Goal: Task Accomplishment & Management: Complete application form

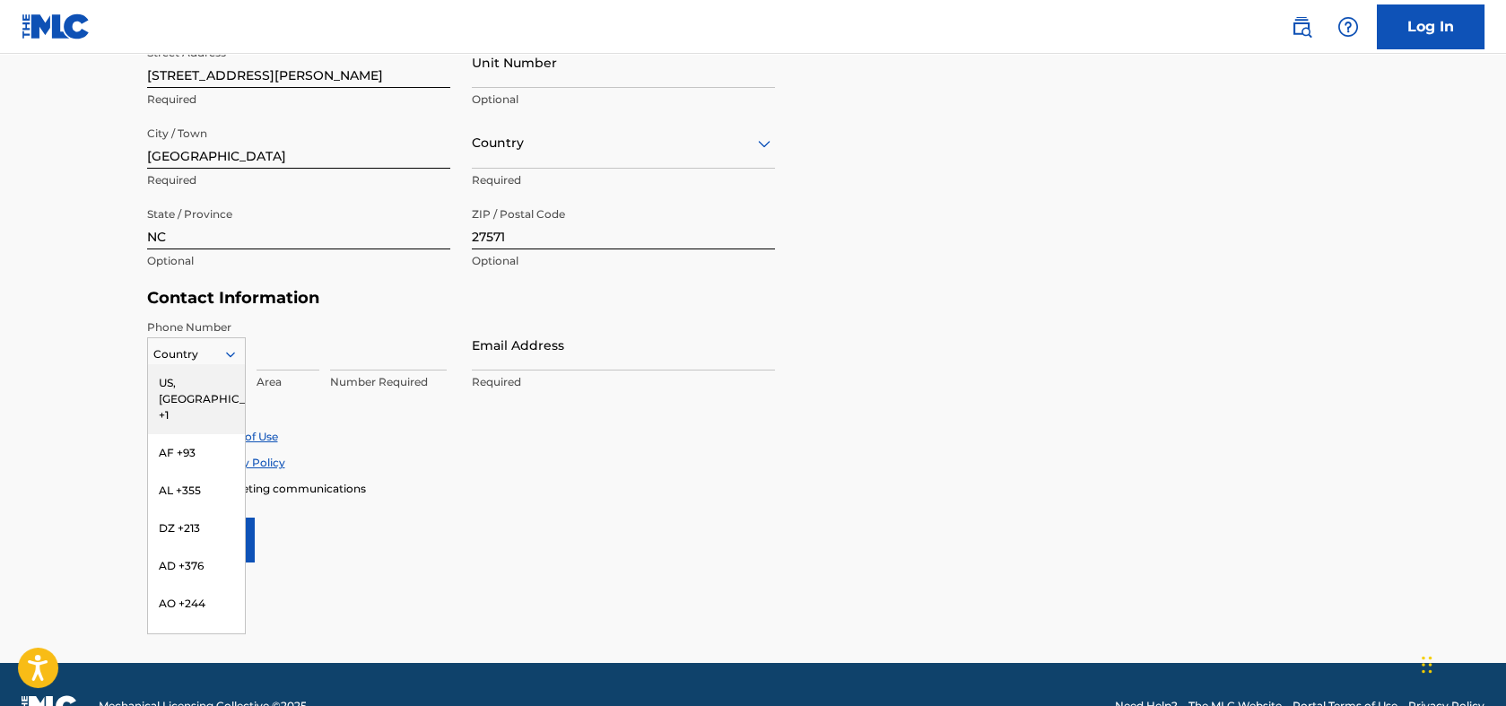
click at [222, 361] on div at bounding box center [196, 355] width 97 height 20
click at [175, 378] on div "US, [GEOGRAPHIC_DATA] +1" at bounding box center [196, 399] width 97 height 70
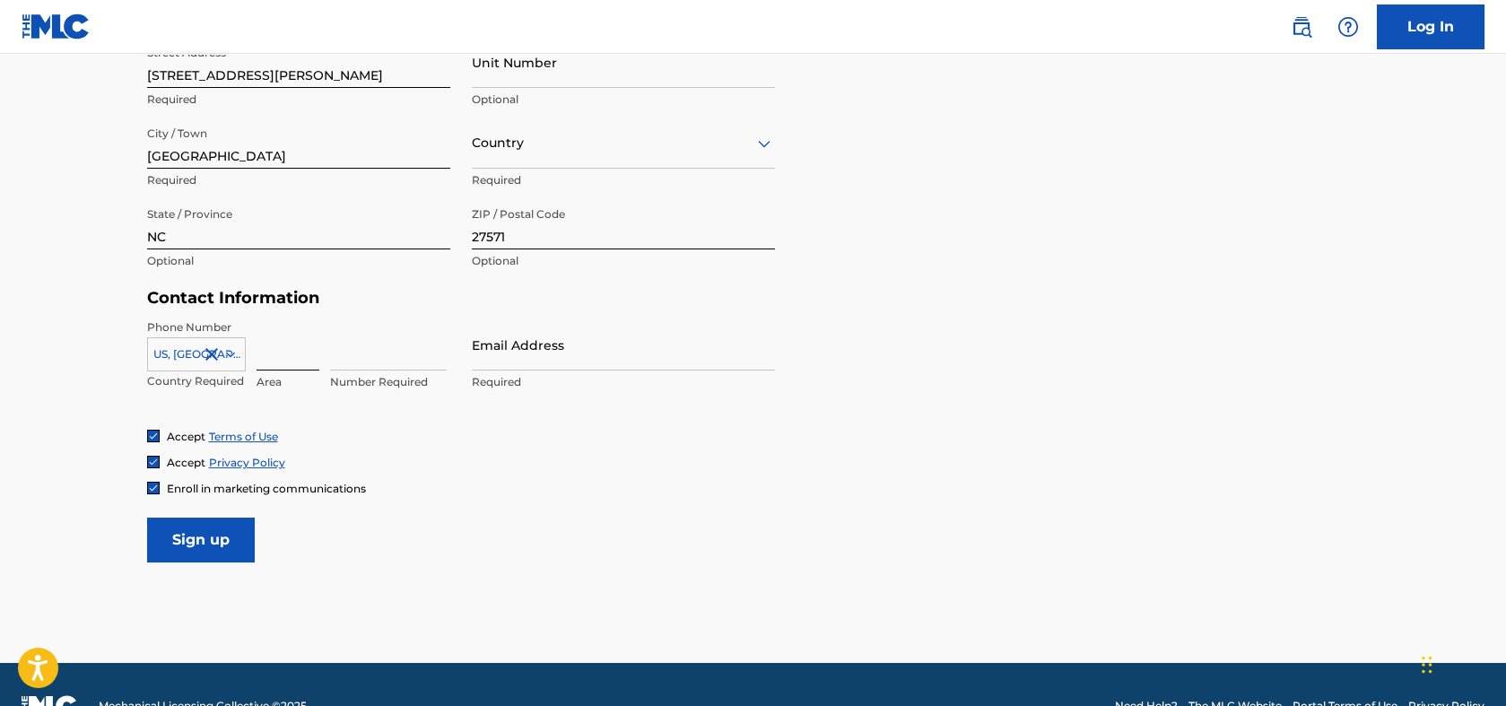
click at [270, 353] on input at bounding box center [288, 344] width 63 height 51
type input "9312493797"
click at [492, 469] on div "Accept Terms of Use Accept Privacy Policy Enroll in marketing communications" at bounding box center [753, 462] width 1213 height 67
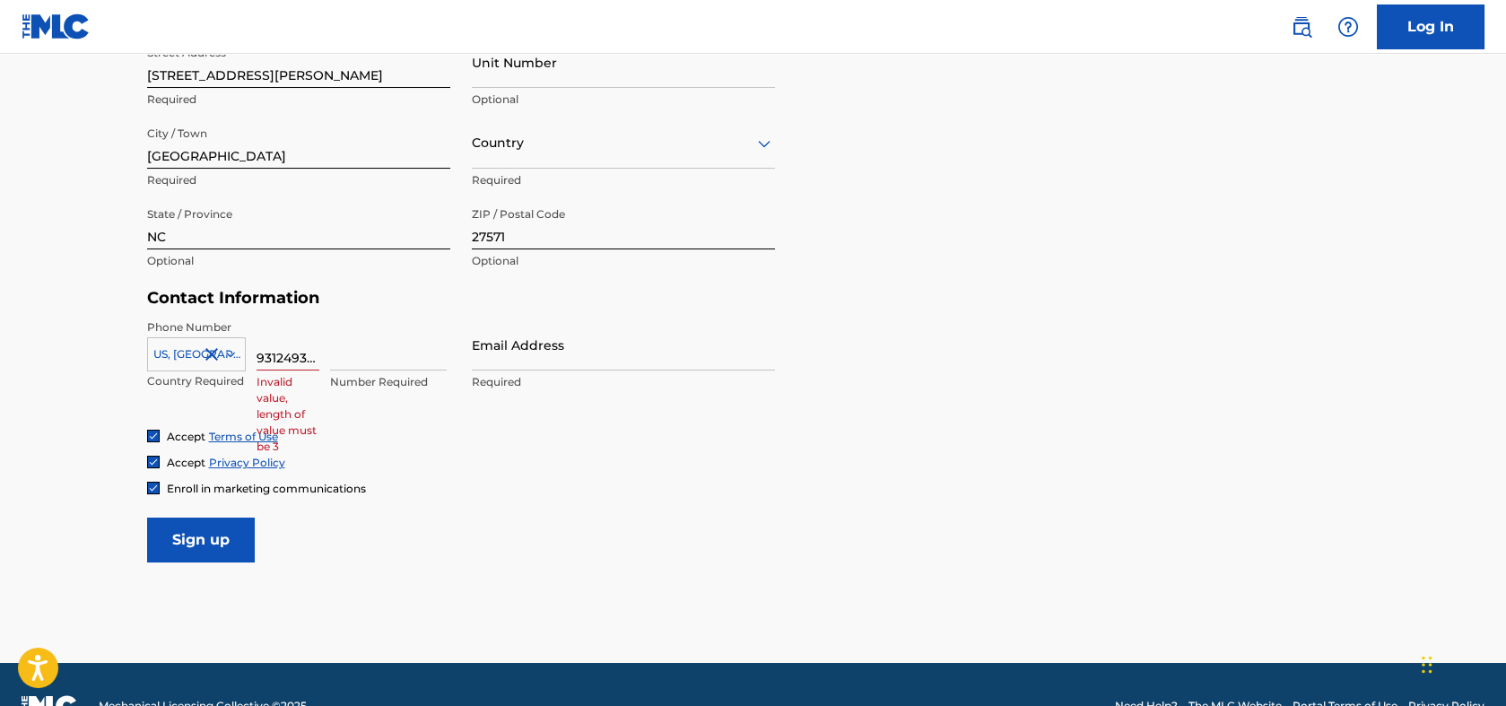
click at [290, 349] on input "9312493797" at bounding box center [288, 344] width 63 height 51
type input "931"
click at [346, 353] on input at bounding box center [388, 344] width 117 height 51
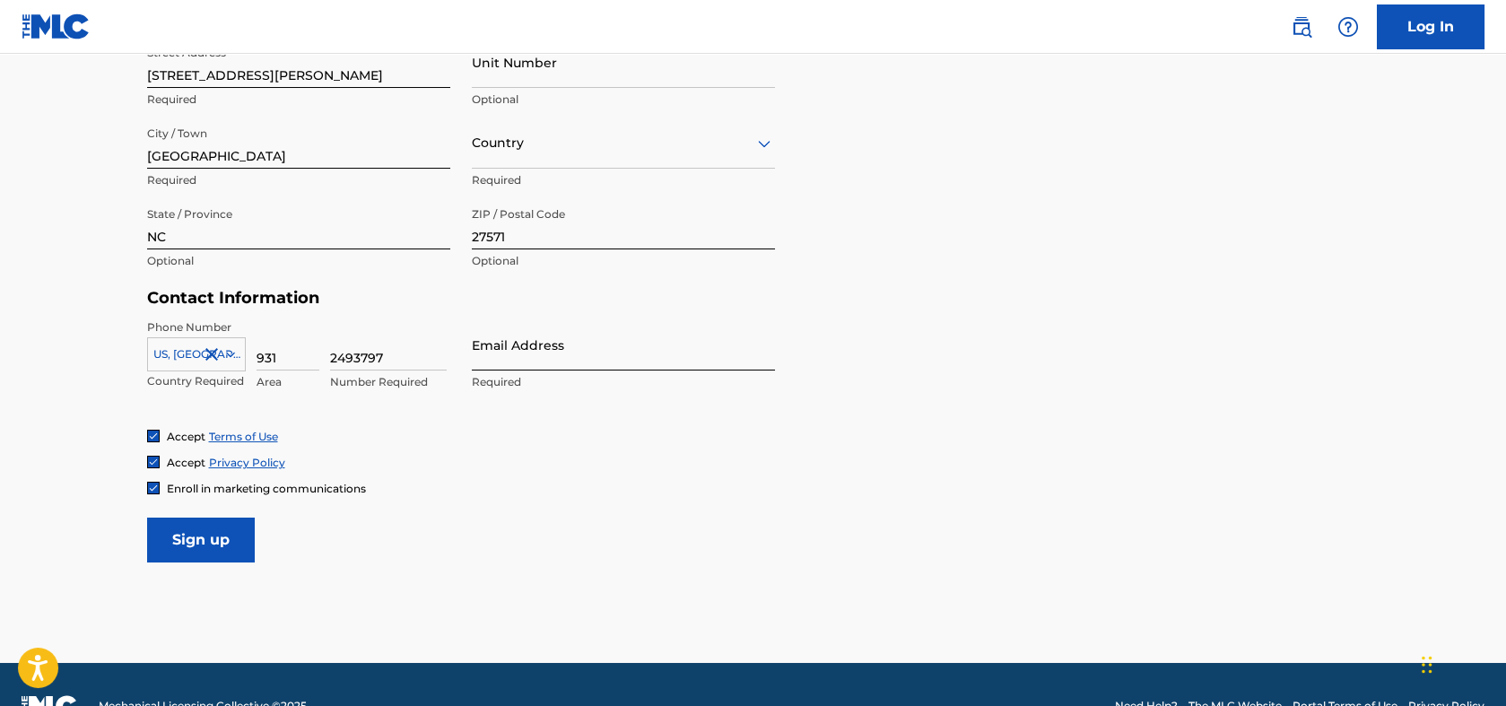
type input "2493797"
click at [573, 349] on input "Email Address" at bounding box center [623, 344] width 303 height 51
type input "[EMAIL_ADDRESS][DOMAIN_NAME]"
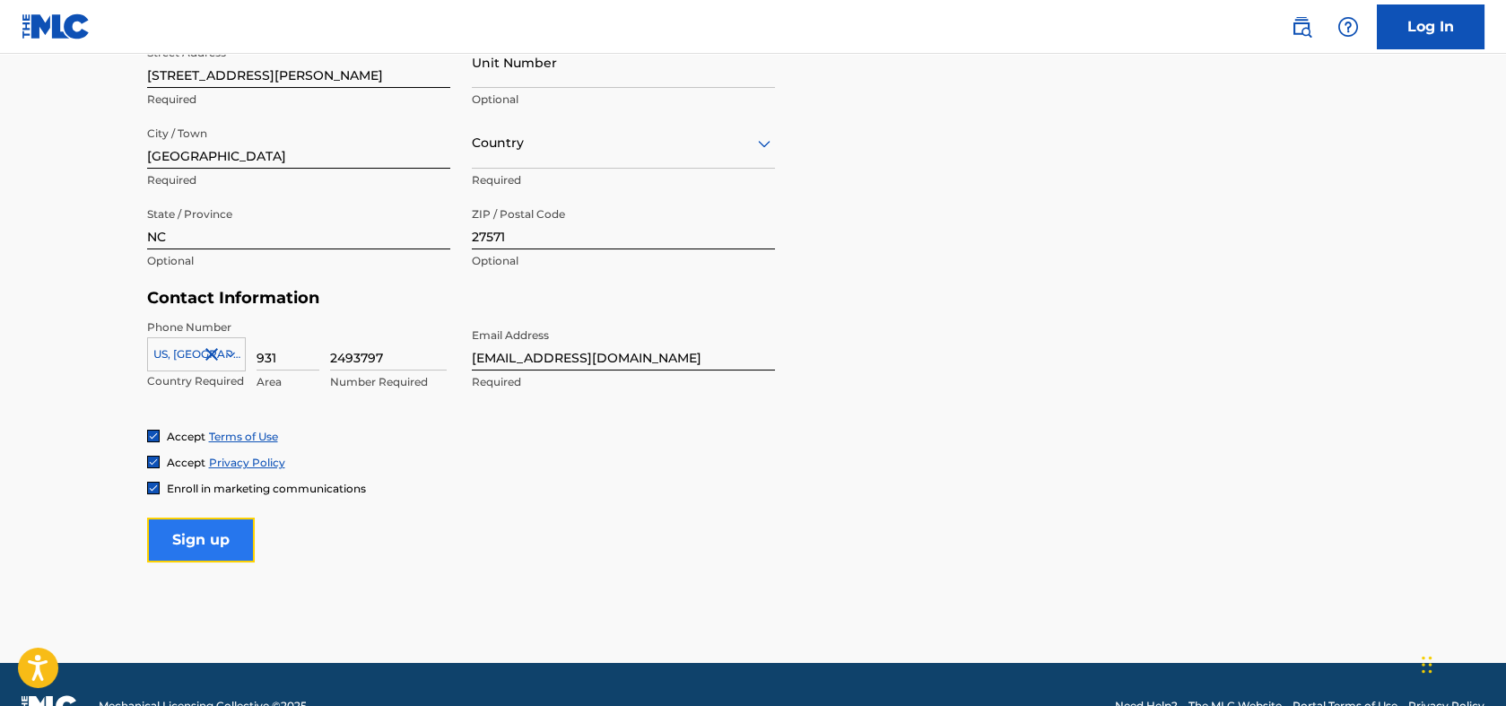
click at [189, 545] on input "Sign up" at bounding box center [201, 540] width 108 height 45
click at [595, 151] on div at bounding box center [623, 143] width 303 height 22
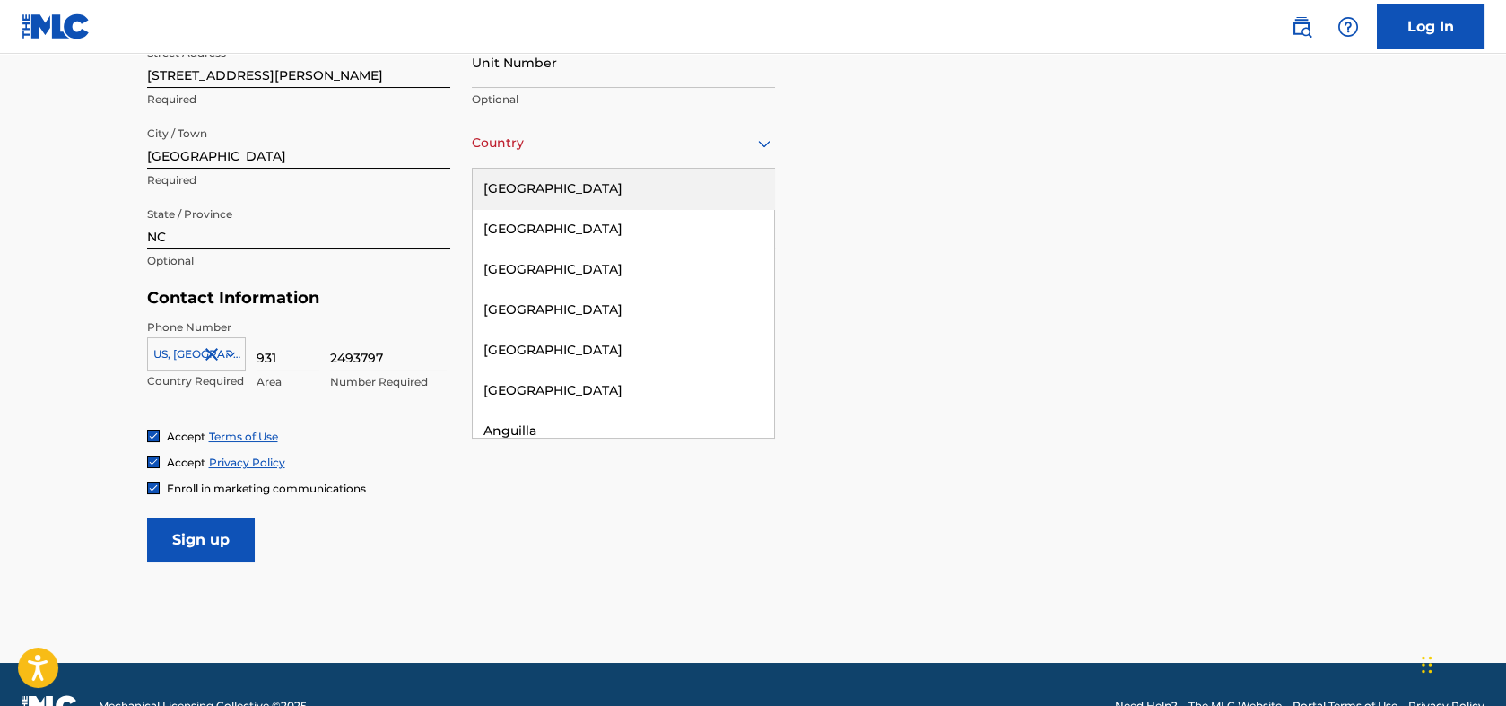
click at [569, 178] on div "[GEOGRAPHIC_DATA]" at bounding box center [623, 189] width 301 height 40
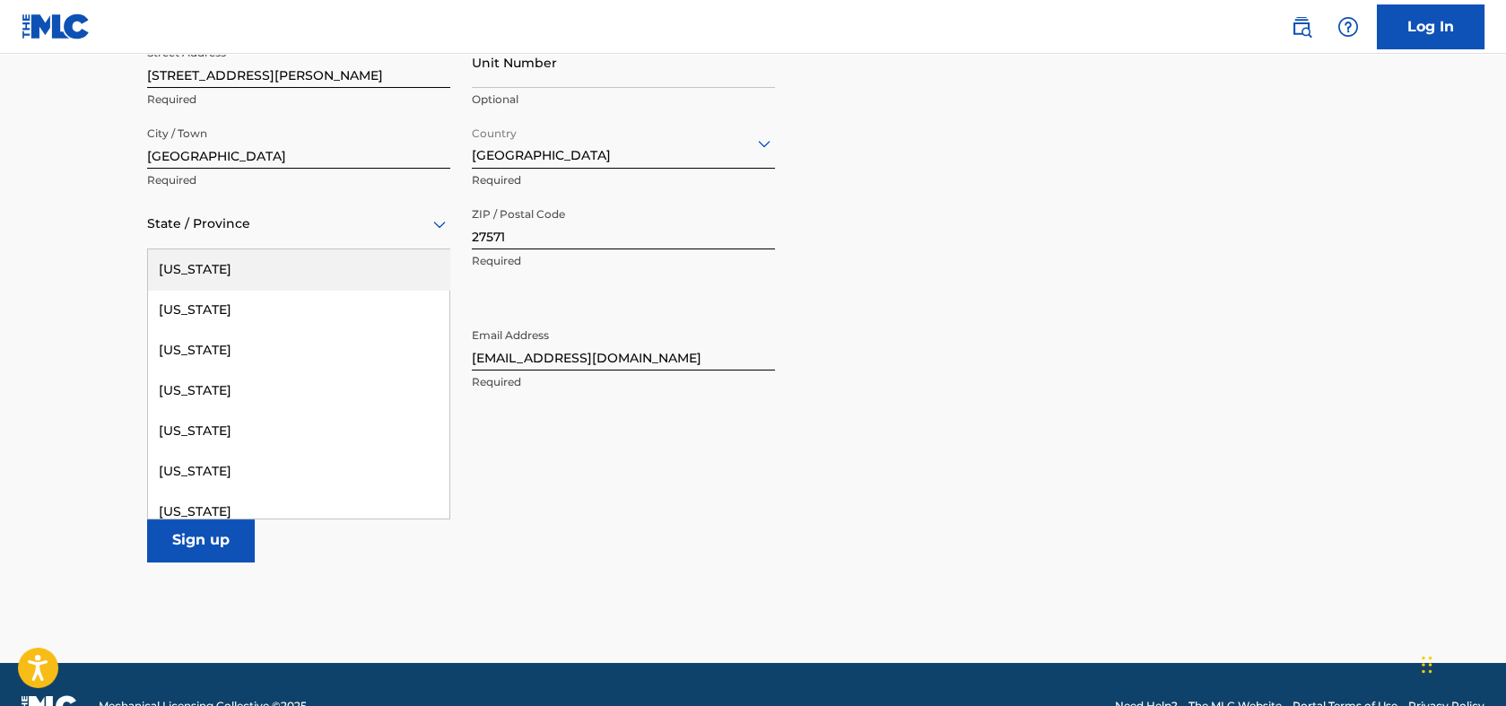
click at [252, 236] on div "State / Province" at bounding box center [298, 223] width 303 height 51
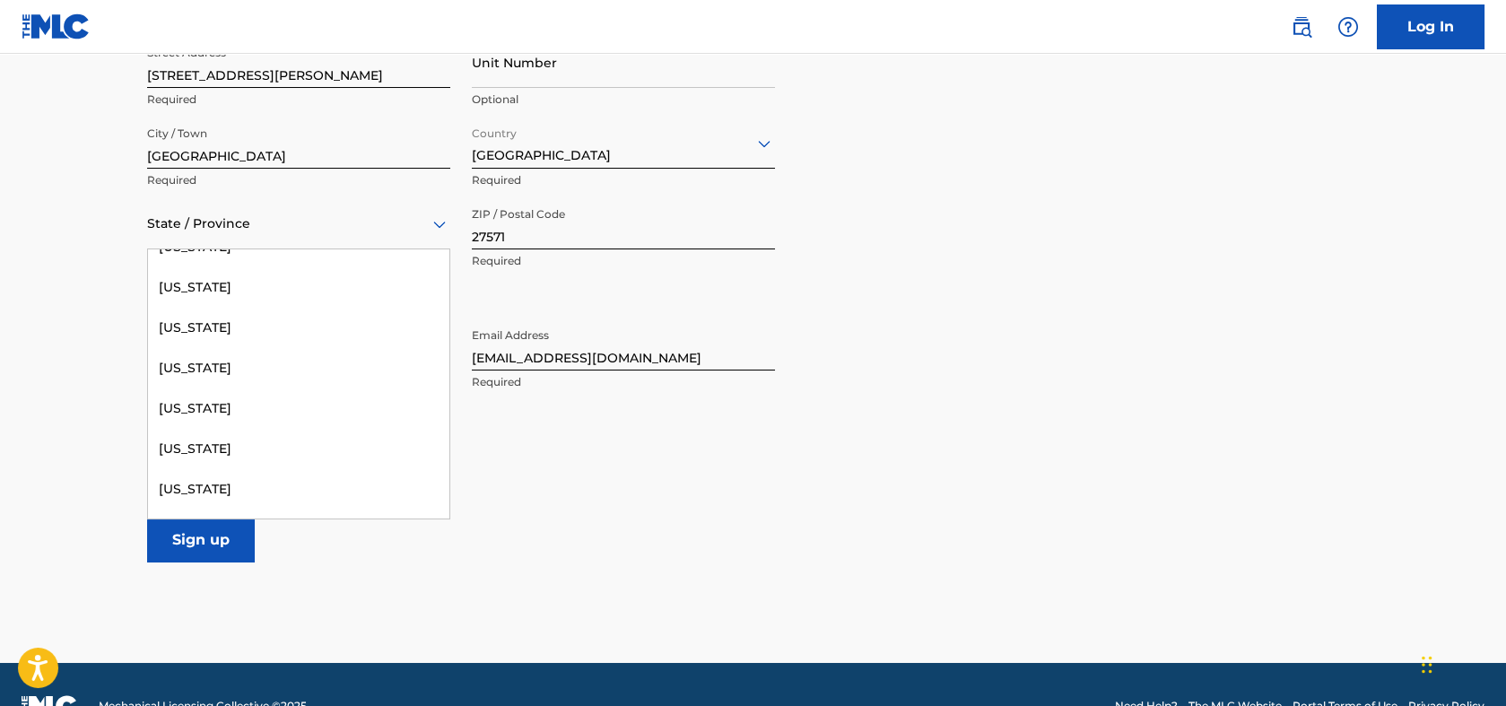
scroll to position [1419, 0]
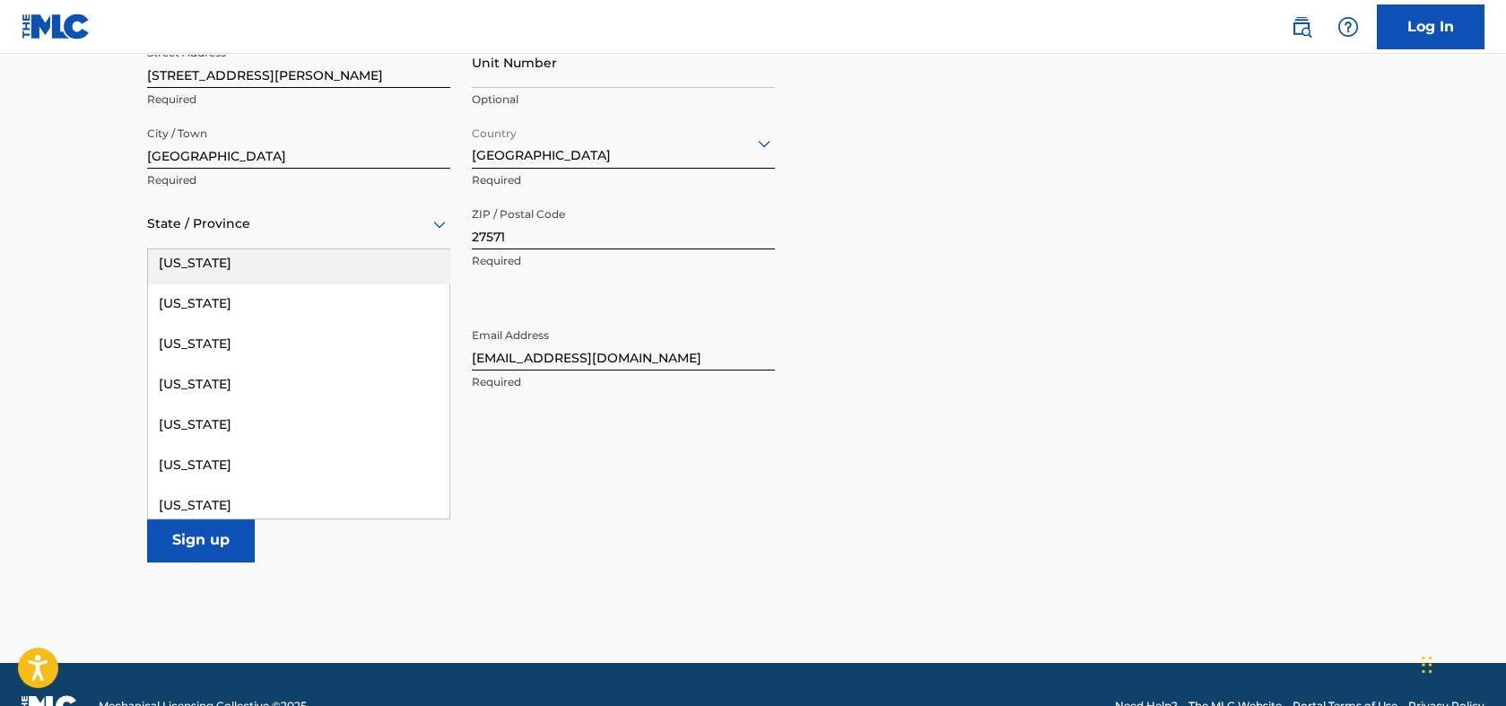
click at [216, 261] on div "[US_STATE]" at bounding box center [298, 263] width 301 height 40
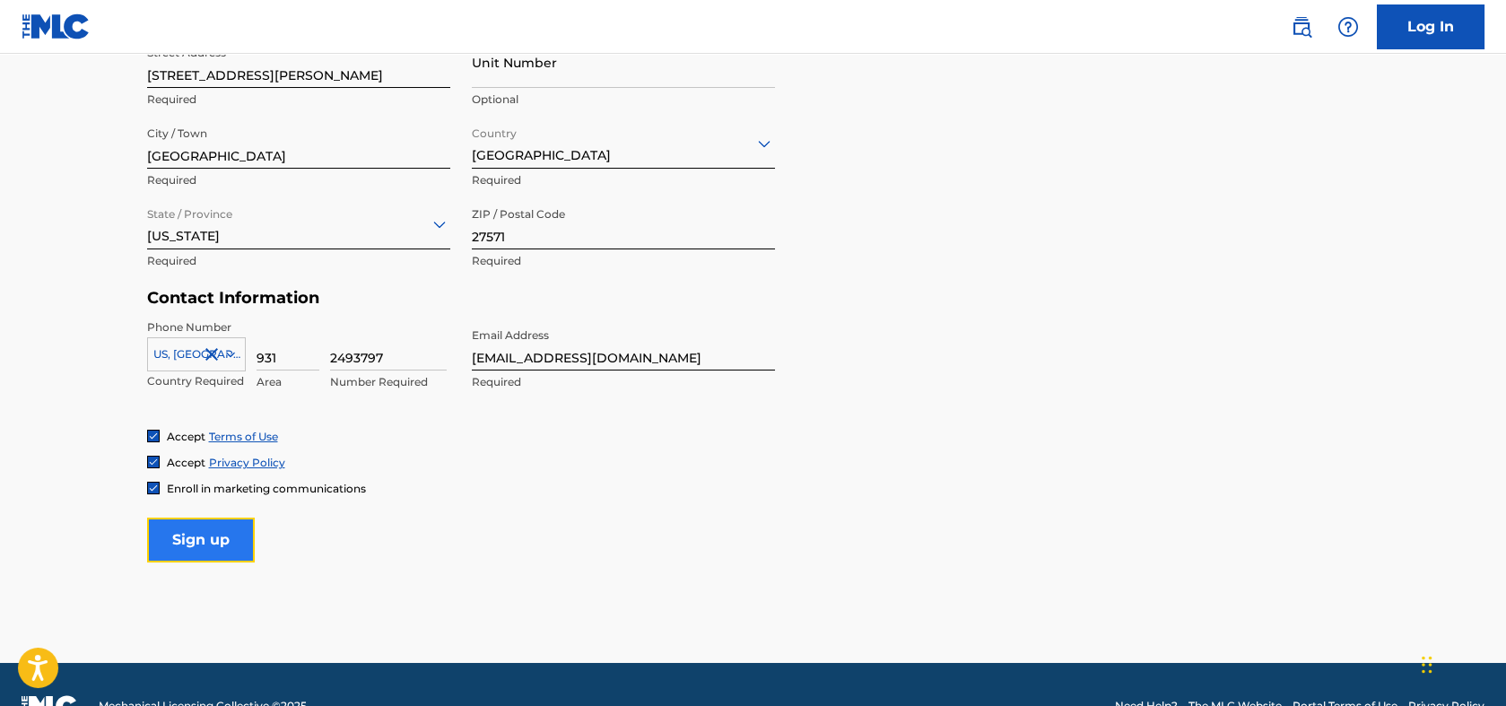
click at [240, 537] on input "Sign up" at bounding box center [201, 540] width 108 height 45
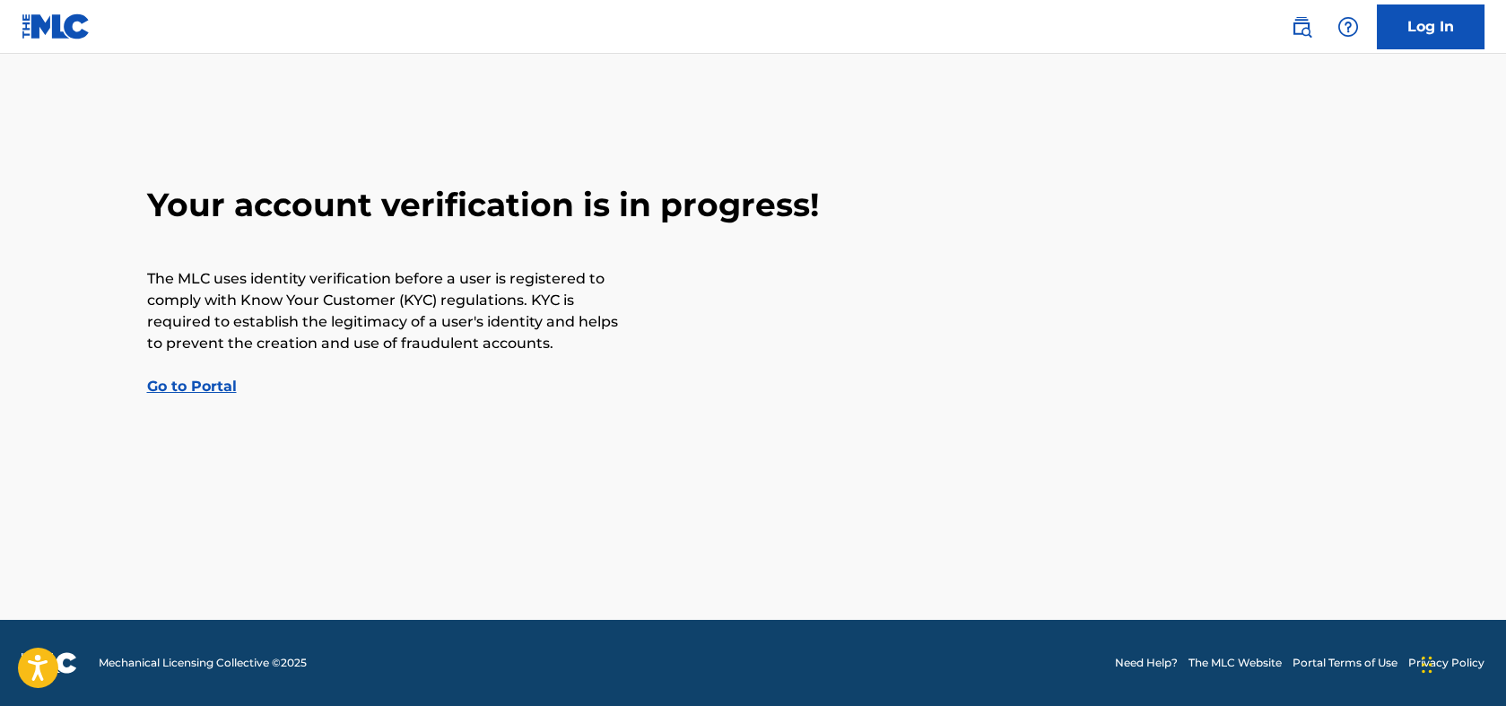
click at [180, 388] on link "Go to Portal" at bounding box center [192, 386] width 90 height 17
